Goal: Task Accomplishment & Management: Manage account settings

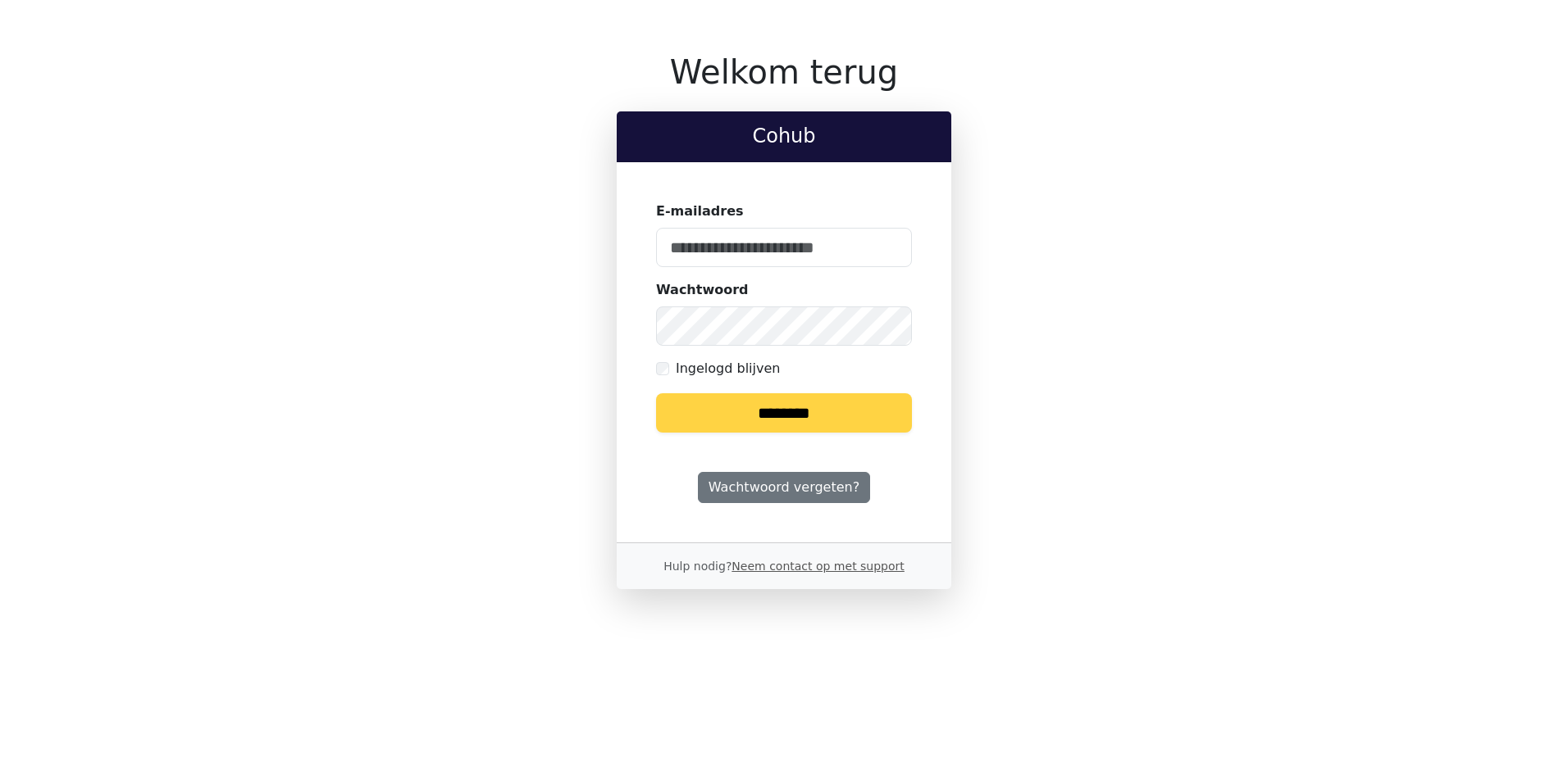
type input "**********"
click at [798, 428] on input "********" at bounding box center [784, 413] width 256 height 39
